Goal: Task Accomplishment & Management: Manage account settings

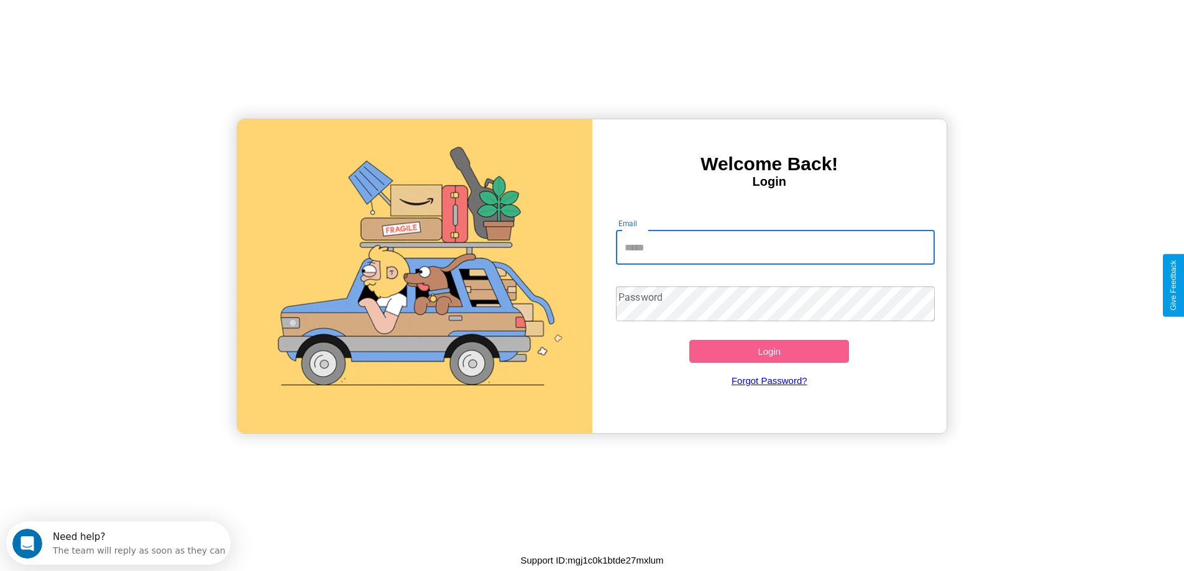
click at [775, 247] on input "Email" at bounding box center [775, 247] width 319 height 35
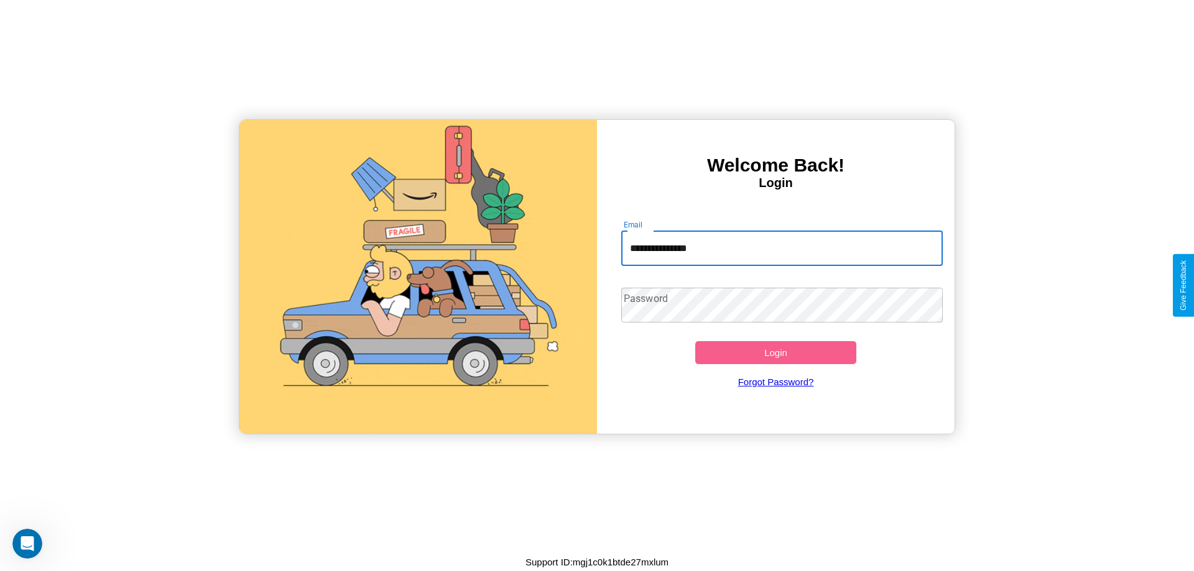
type input "**********"
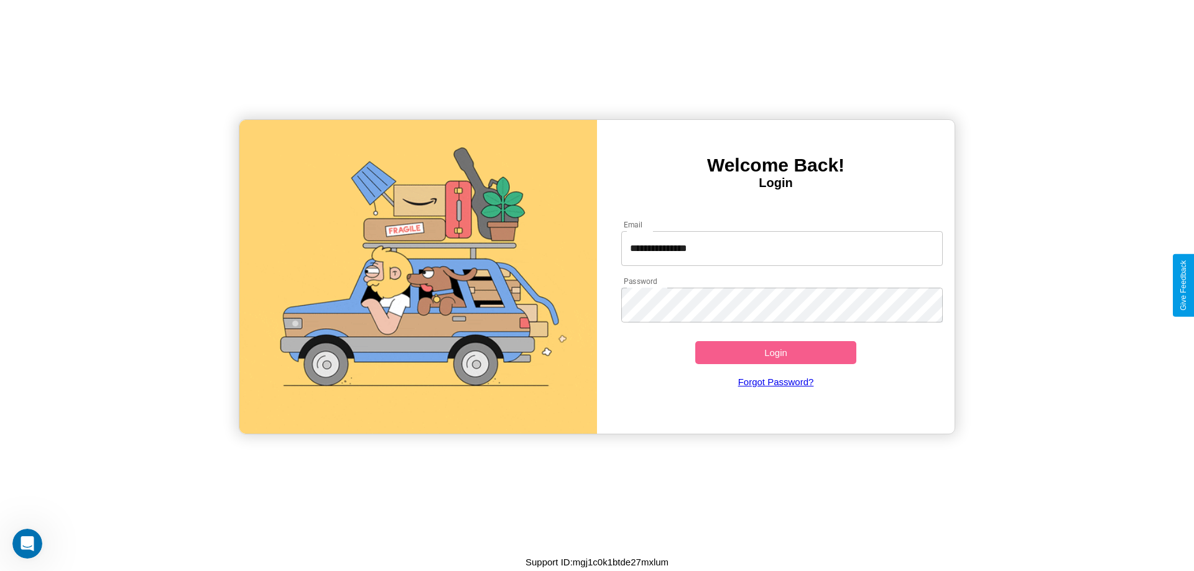
click at [775, 352] on button "Login" at bounding box center [775, 352] width 161 height 23
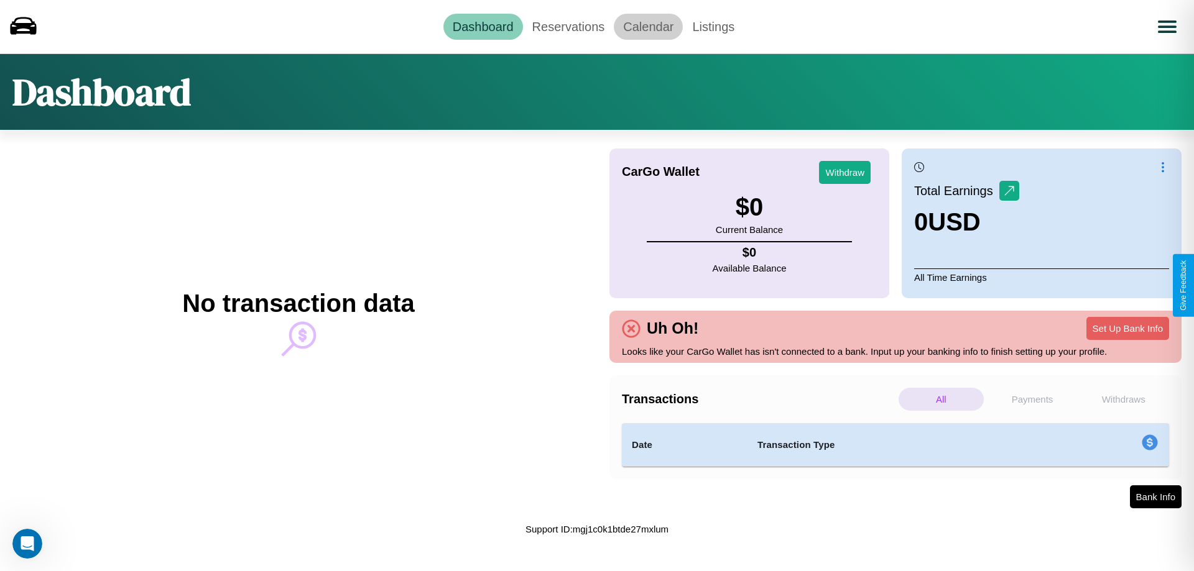
click at [648, 26] on link "Calendar" at bounding box center [648, 27] width 69 height 26
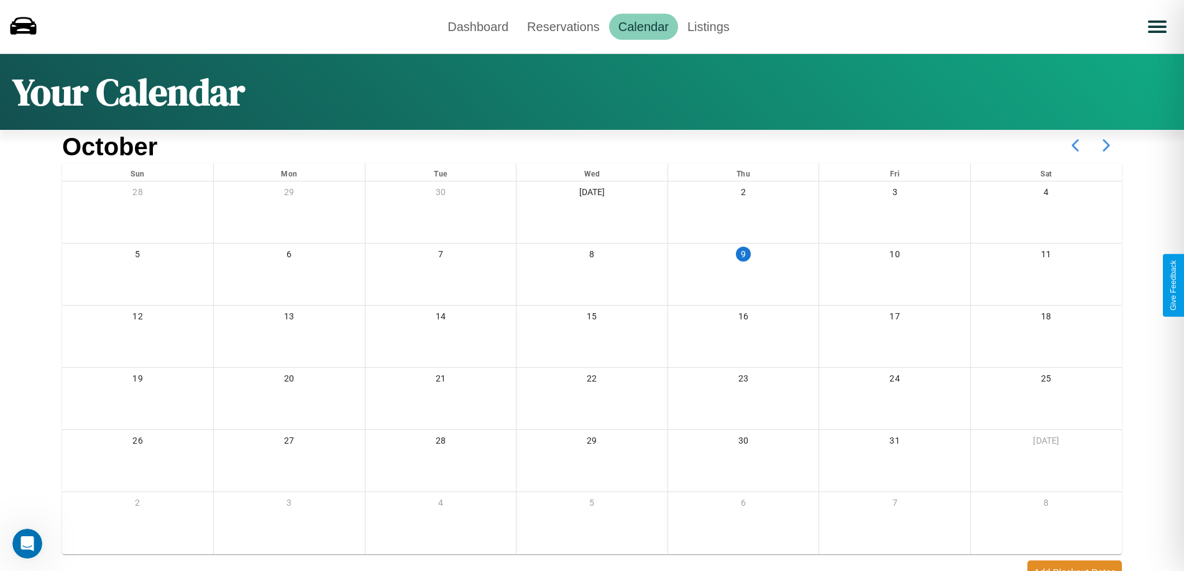
click at [1107, 145] on icon at bounding box center [1106, 145] width 31 height 31
click at [563, 26] on link "Reservations" at bounding box center [563, 27] width 91 height 26
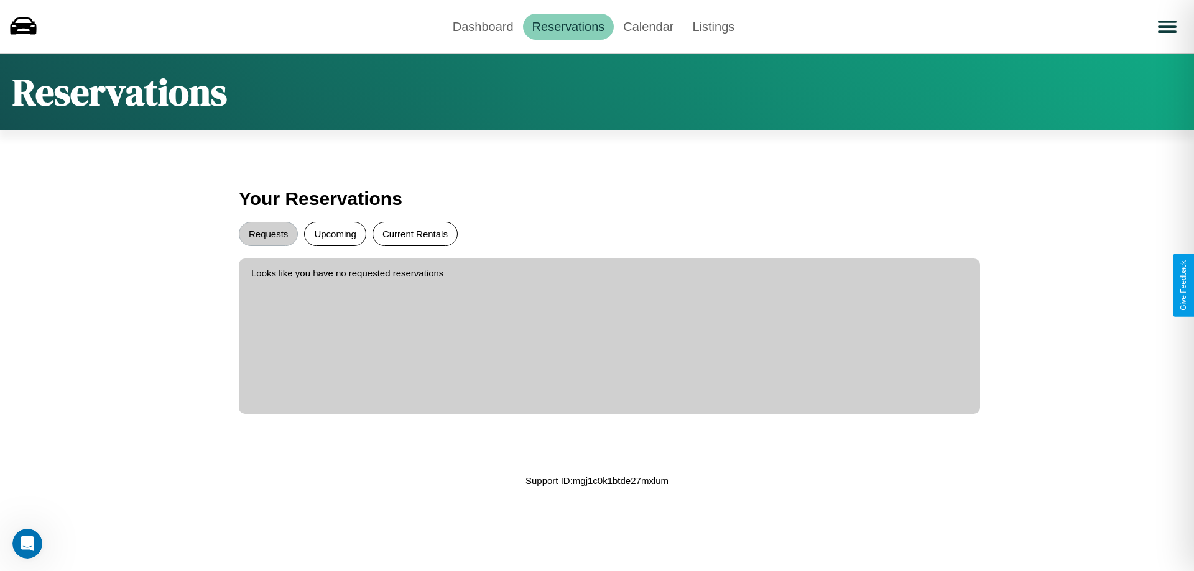
click at [415, 234] on button "Current Rentals" at bounding box center [414, 234] width 85 height 24
click at [268, 234] on button "Requests" at bounding box center [268, 234] width 59 height 24
